Goal: Transaction & Acquisition: Purchase product/service

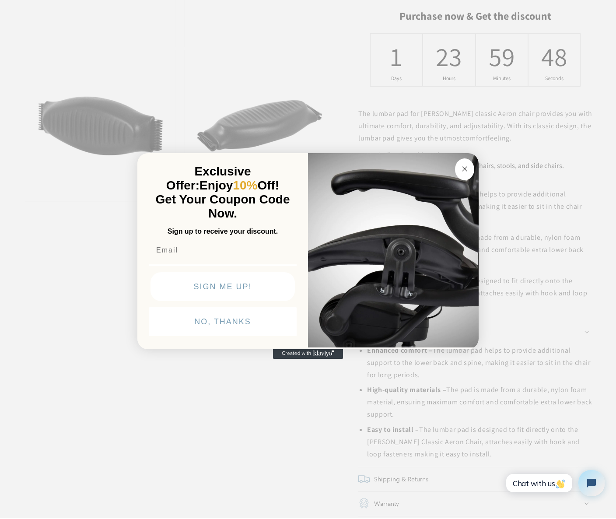
scroll to position [656, 0]
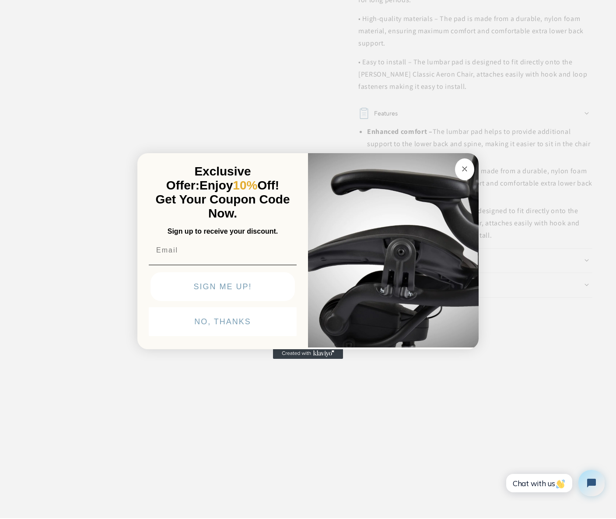
click at [460, 169] on circle "Close dialog" at bounding box center [465, 169] width 10 height 10
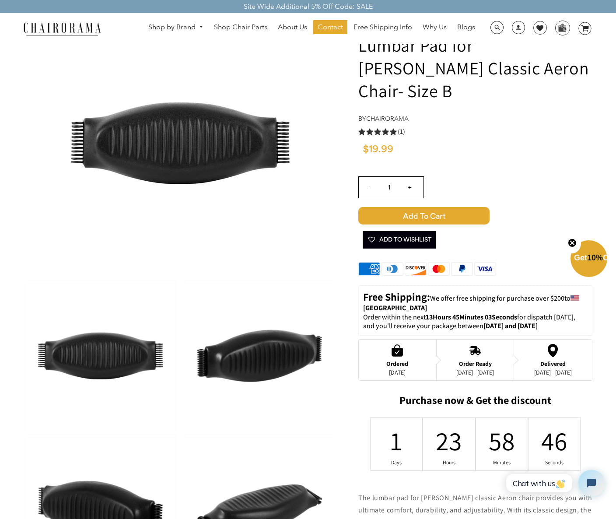
scroll to position [0, 0]
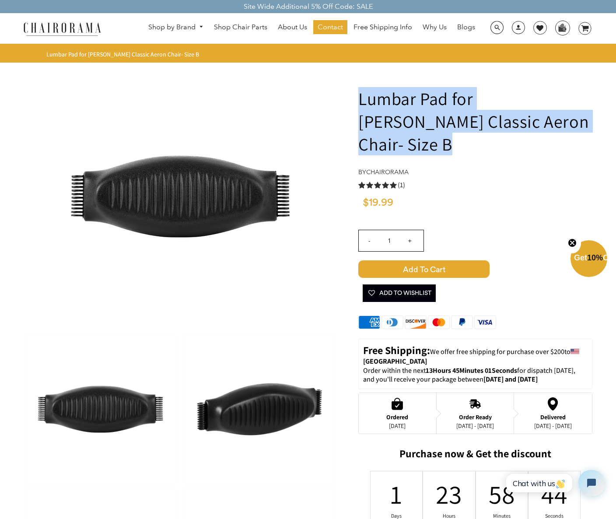
drag, startPoint x: 369, startPoint y: 98, endPoint x: 555, endPoint y: 120, distance: 187.2
click at [555, 120] on h1 "Lumbar Pad for [PERSON_NAME] Classic Aeron Chair- Size B" at bounding box center [475, 121] width 234 height 68
copy h1 "Lumbar Pad for [PERSON_NAME] Classic Aeron Chair- Size B"
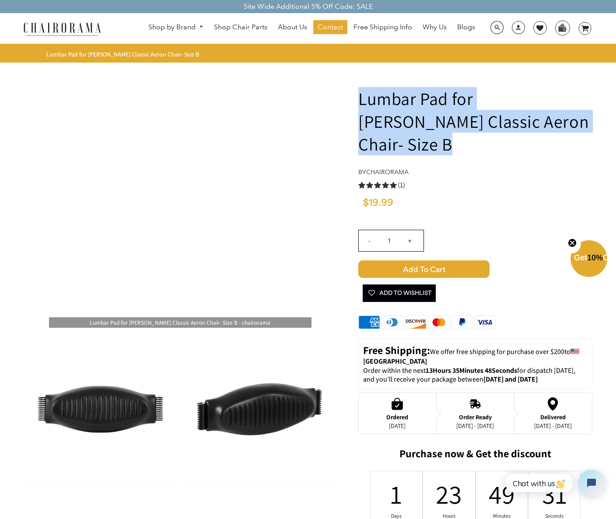
click at [230, 92] on img at bounding box center [180, 196] width 262 height 262
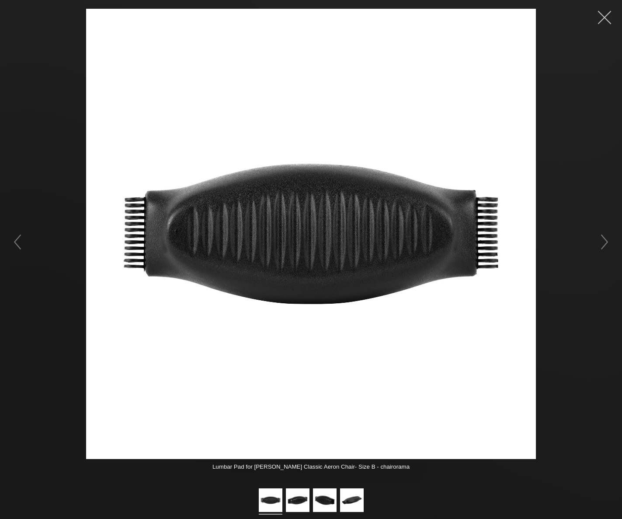
click at [609, 21] on button "button" at bounding box center [605, 17] width 26 height 26
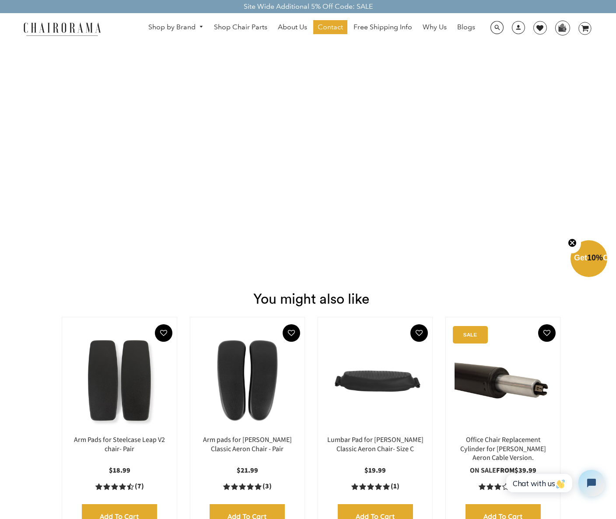
scroll to position [744, 0]
